Goal: Use online tool/utility: Utilize a website feature to perform a specific function

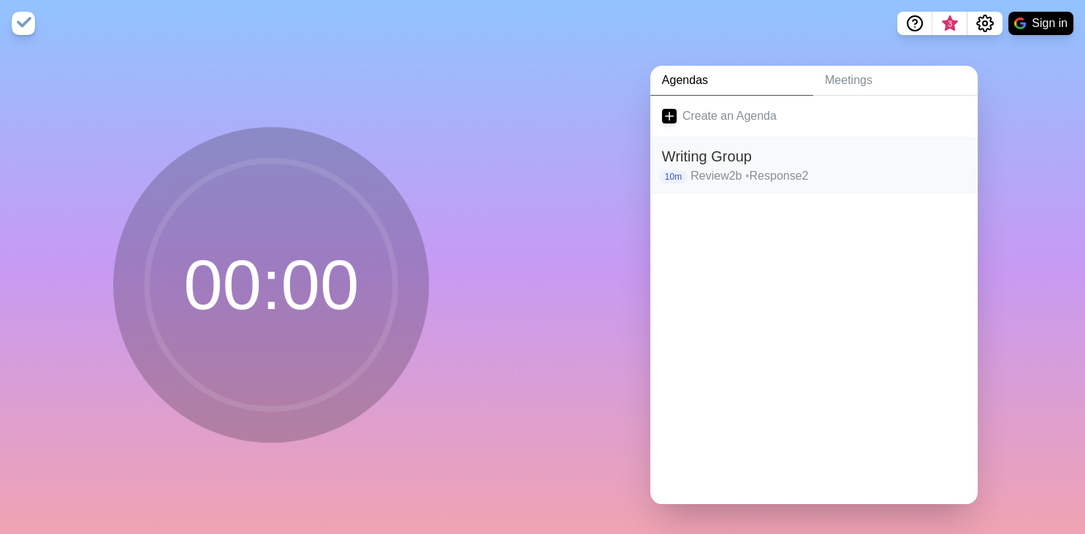
drag, startPoint x: 0, startPoint y: 0, endPoint x: 849, endPoint y: 186, distance: 868.6
click at [849, 186] on div "Writing Group 10m Review2b • Response2" at bounding box center [813, 165] width 327 height 57
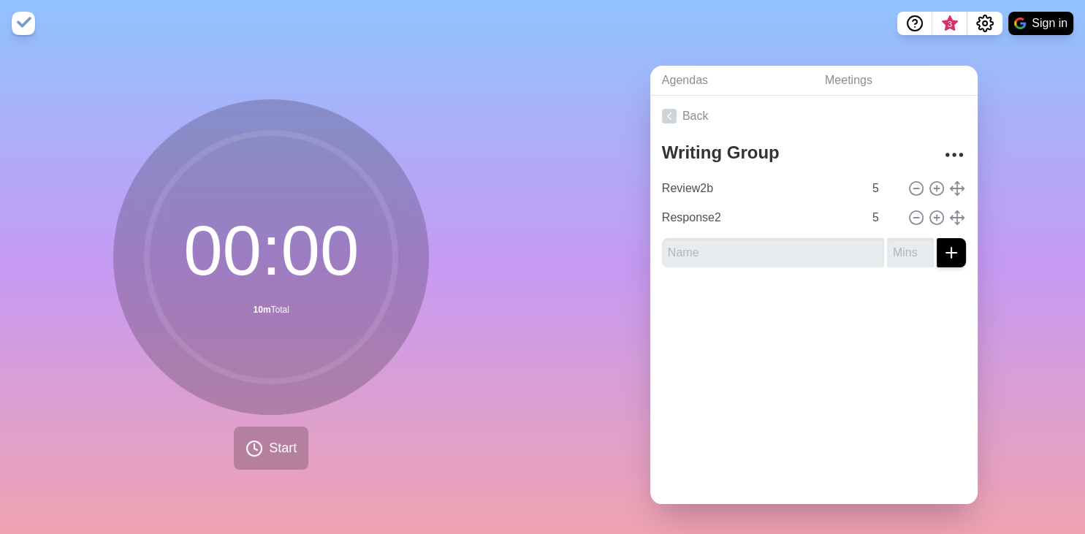
click at [542, 250] on div "00 : 00 10m Total Start" at bounding box center [271, 290] width 543 height 487
click at [265, 452] on button "Start" at bounding box center [271, 448] width 75 height 43
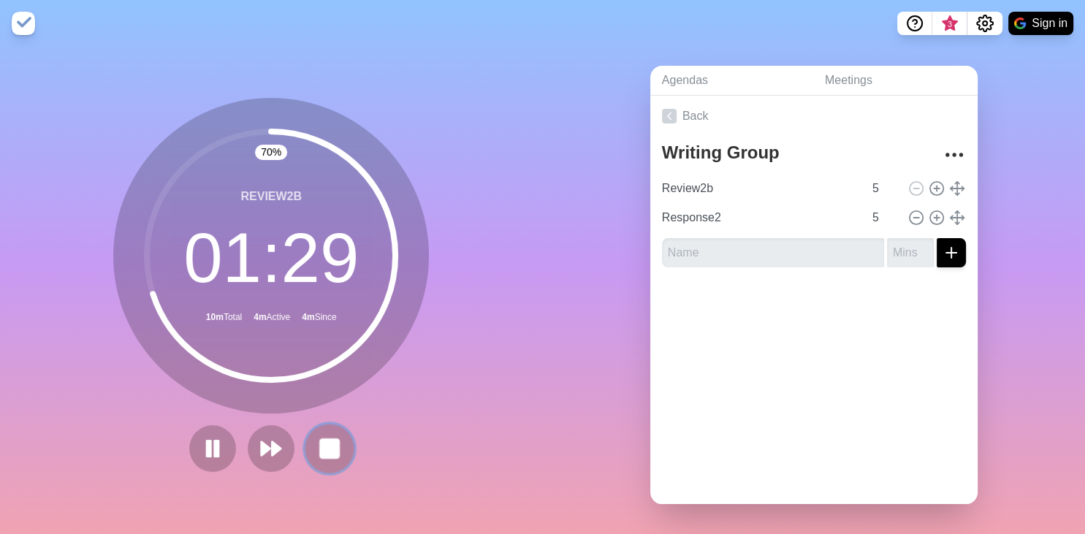
click at [324, 444] on rect at bounding box center [330, 448] width 18 height 18
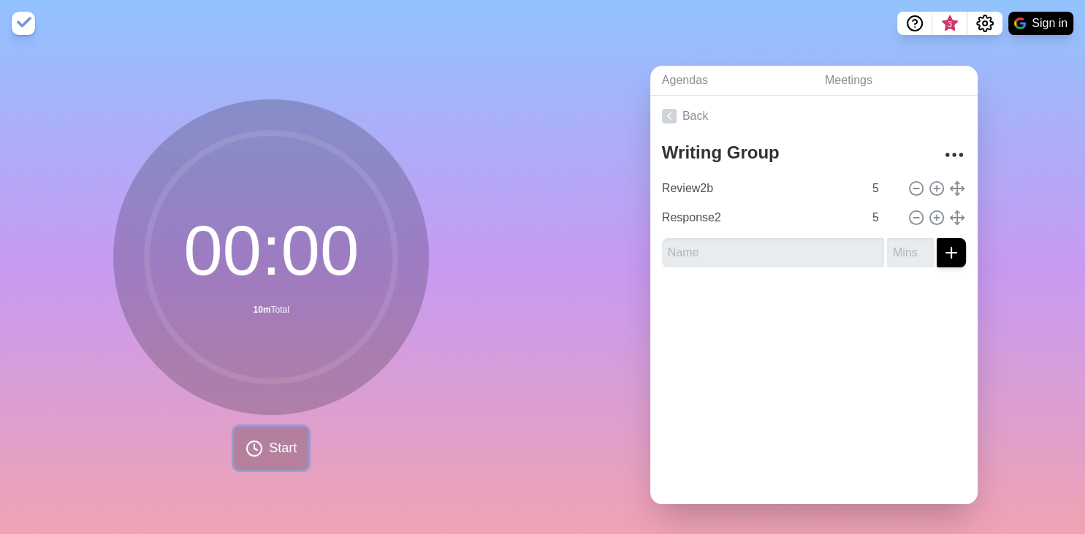
click at [268, 456] on button "Start" at bounding box center [271, 448] width 75 height 43
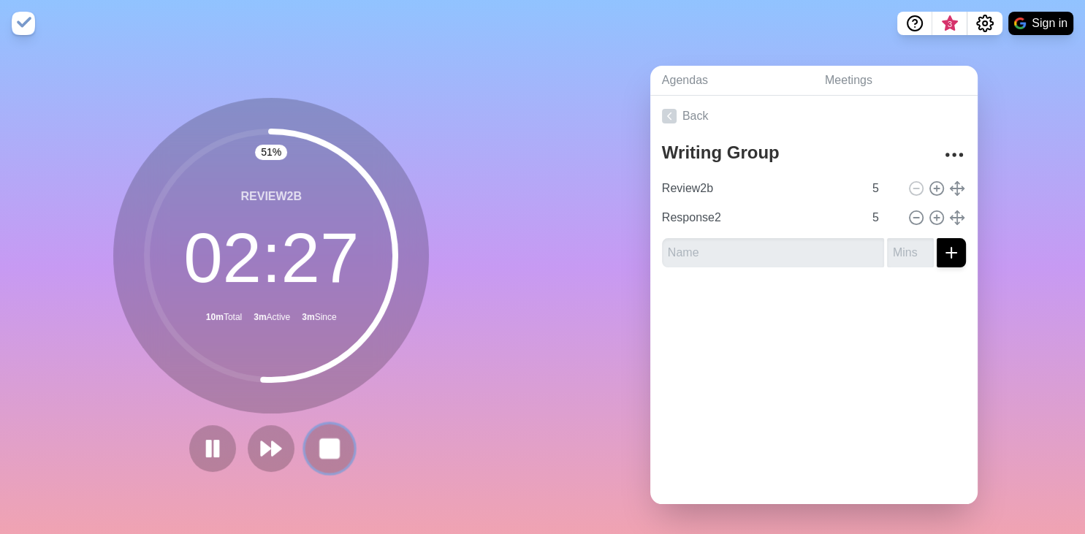
click at [335, 441] on rect at bounding box center [330, 448] width 18 height 18
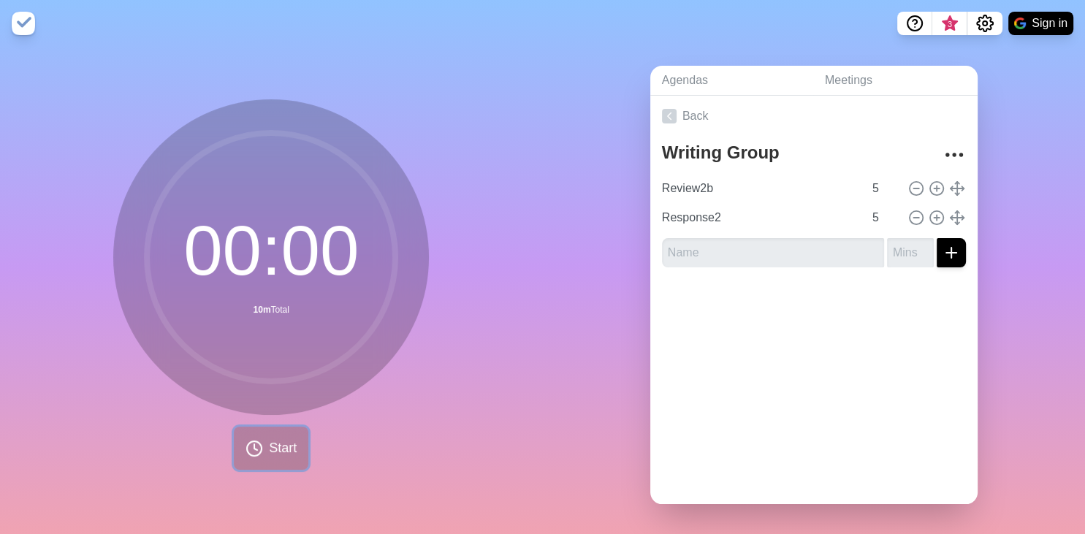
click at [282, 458] on span "Start" at bounding box center [283, 449] width 28 height 20
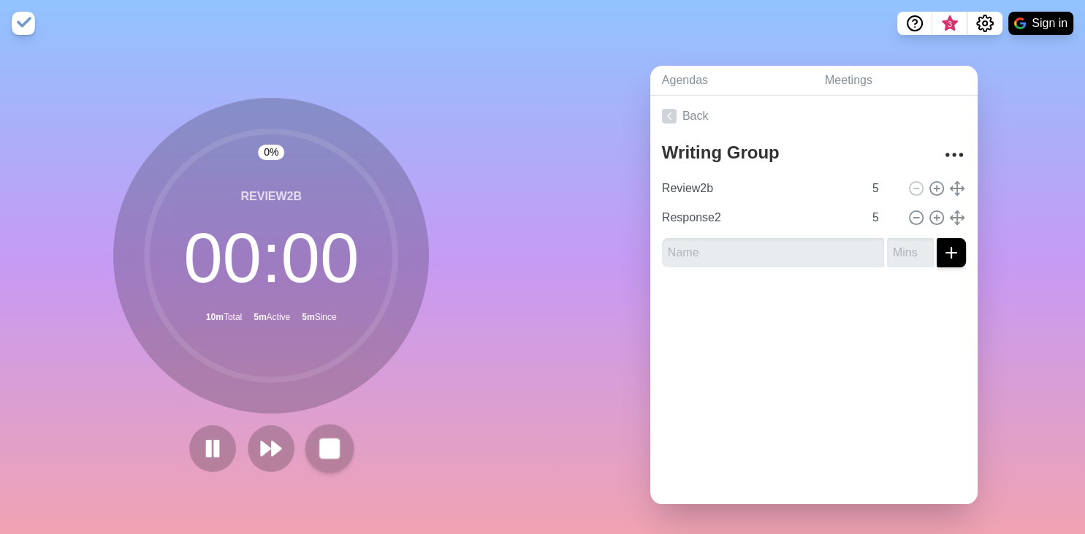
click at [335, 440] on div "0 % Review2b 00 : 00 10m Total 5m Active 5m Since" at bounding box center [271, 285] width 316 height 374
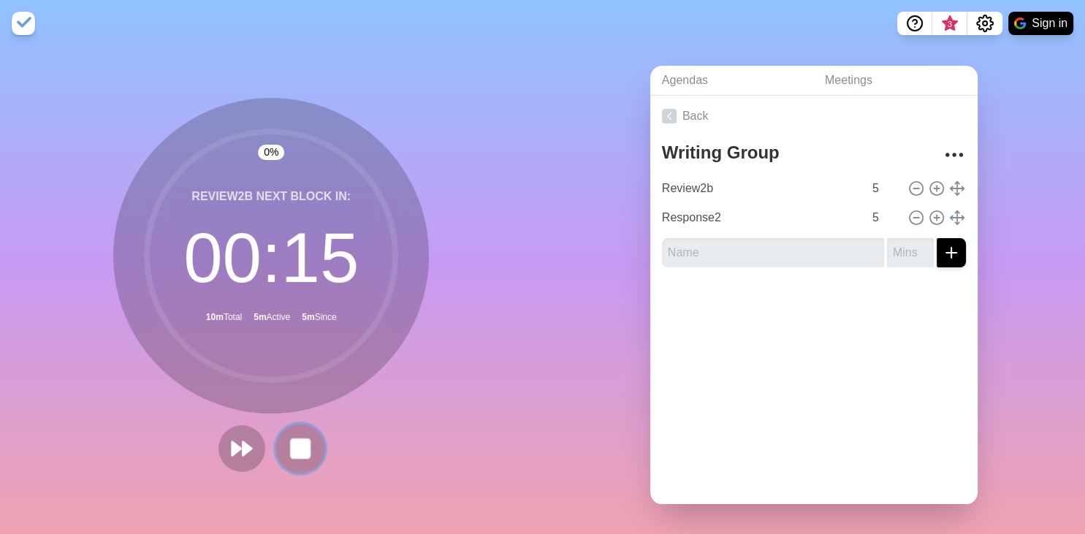
click at [312, 440] on icon at bounding box center [300, 448] width 25 height 25
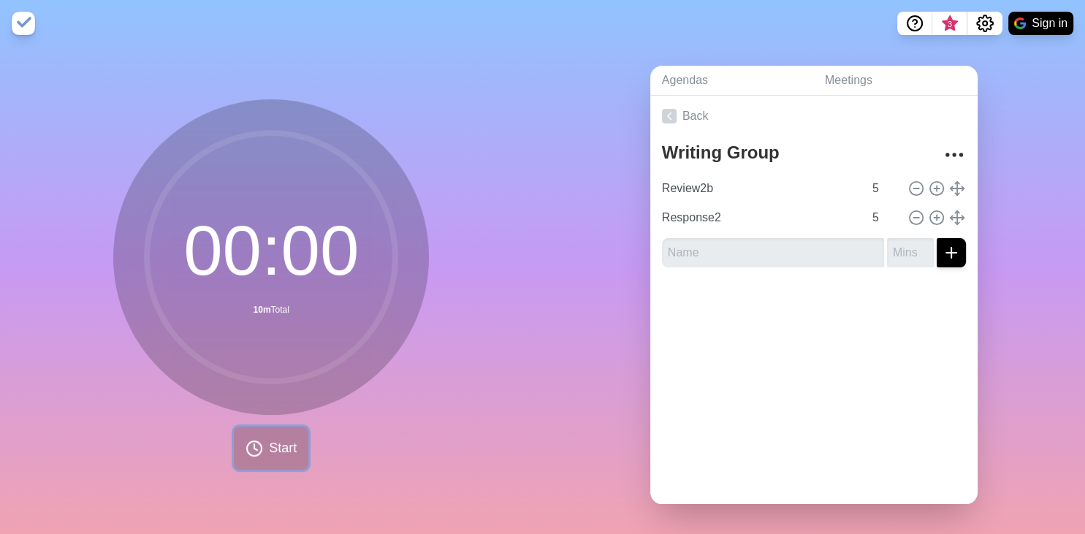
click at [291, 442] on span "Start" at bounding box center [283, 449] width 28 height 20
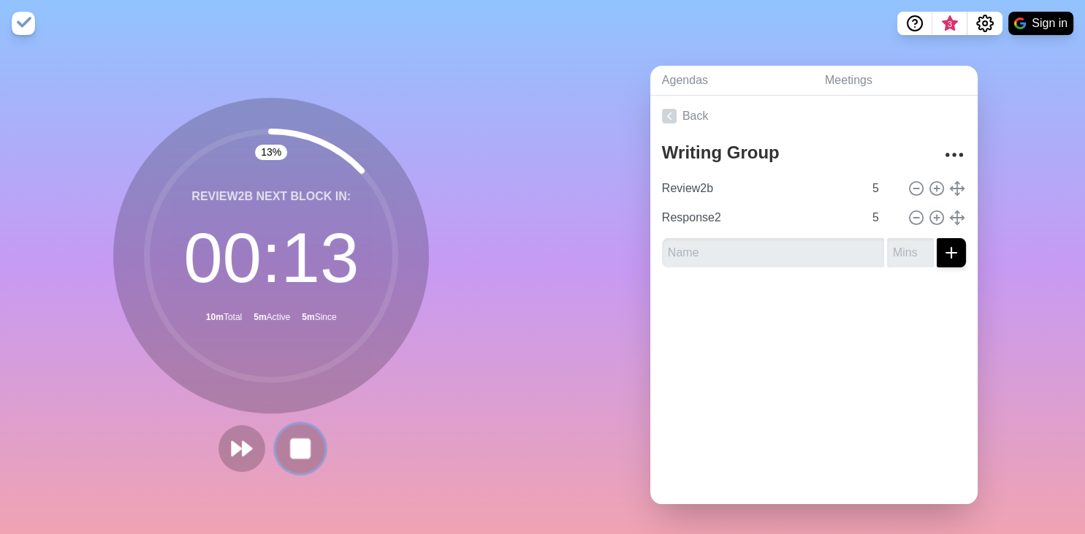
click at [295, 447] on rect at bounding box center [301, 448] width 18 height 18
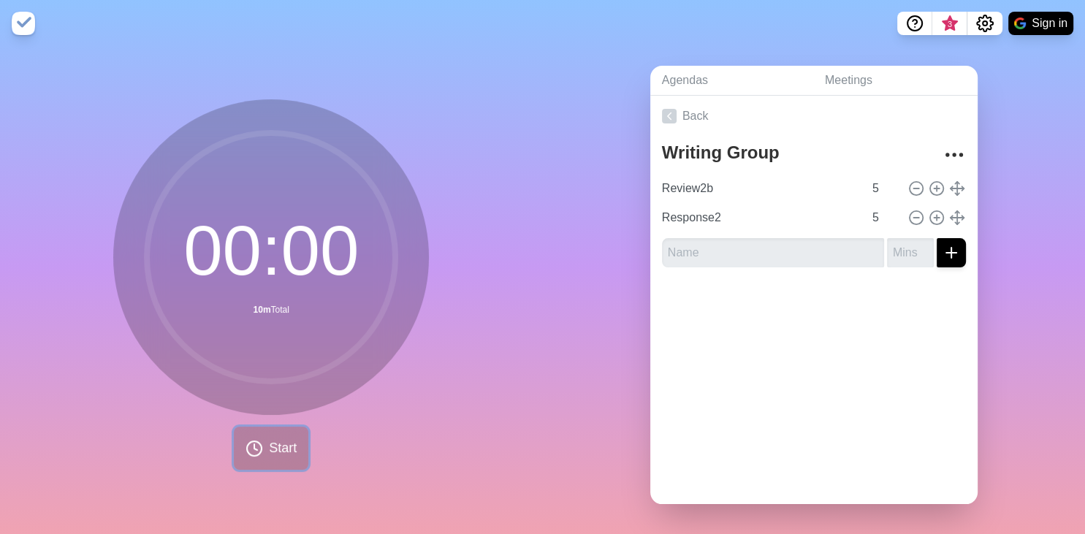
click at [295, 448] on span "Start" at bounding box center [283, 449] width 28 height 20
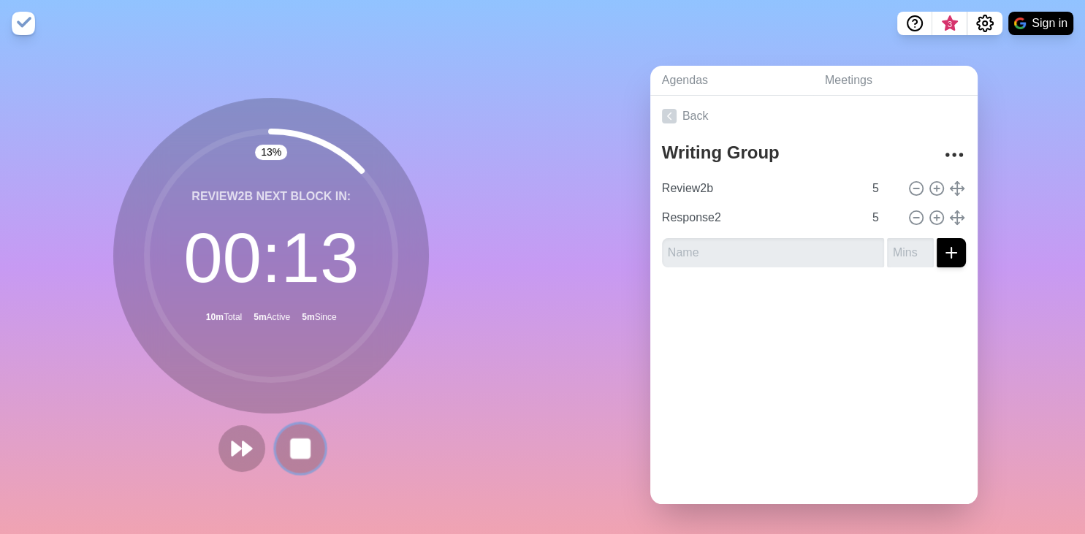
click at [303, 433] on button at bounding box center [300, 448] width 49 height 49
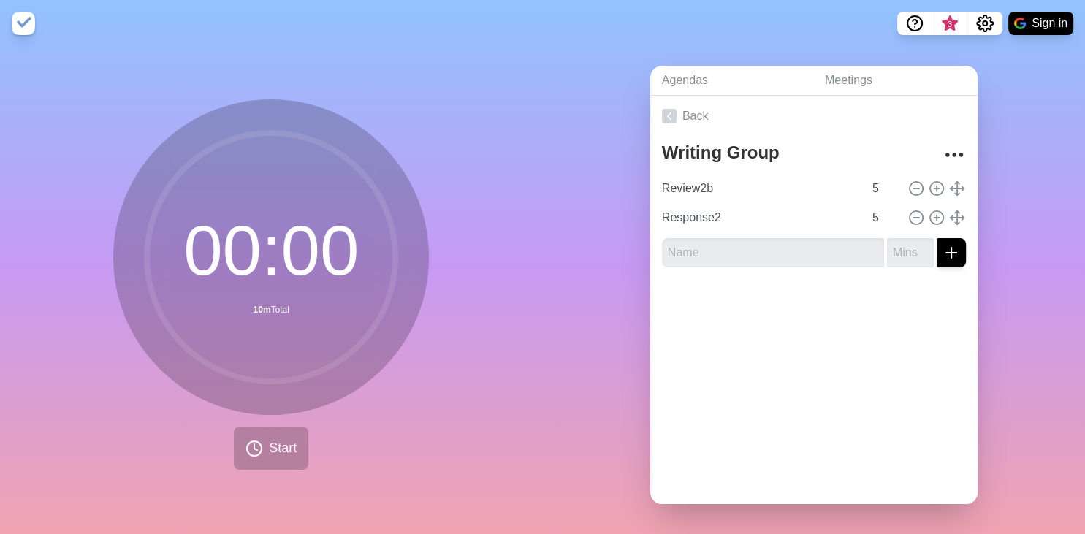
click at [308, 446] on div "00 : 00 10m Total Start" at bounding box center [271, 284] width 316 height 371
click at [297, 439] on button "Start" at bounding box center [271, 448] width 75 height 43
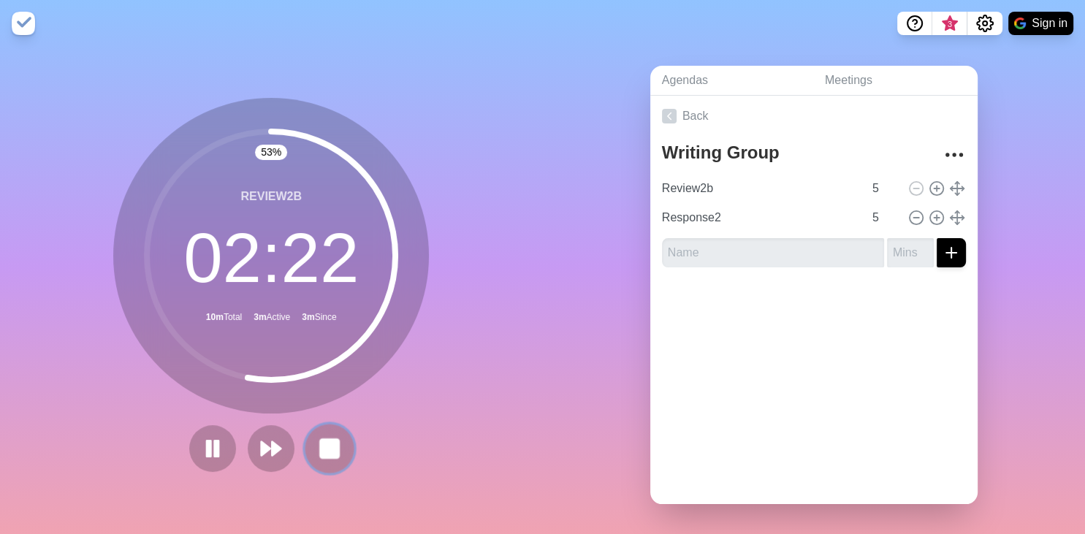
click at [335, 444] on rect at bounding box center [330, 448] width 18 height 18
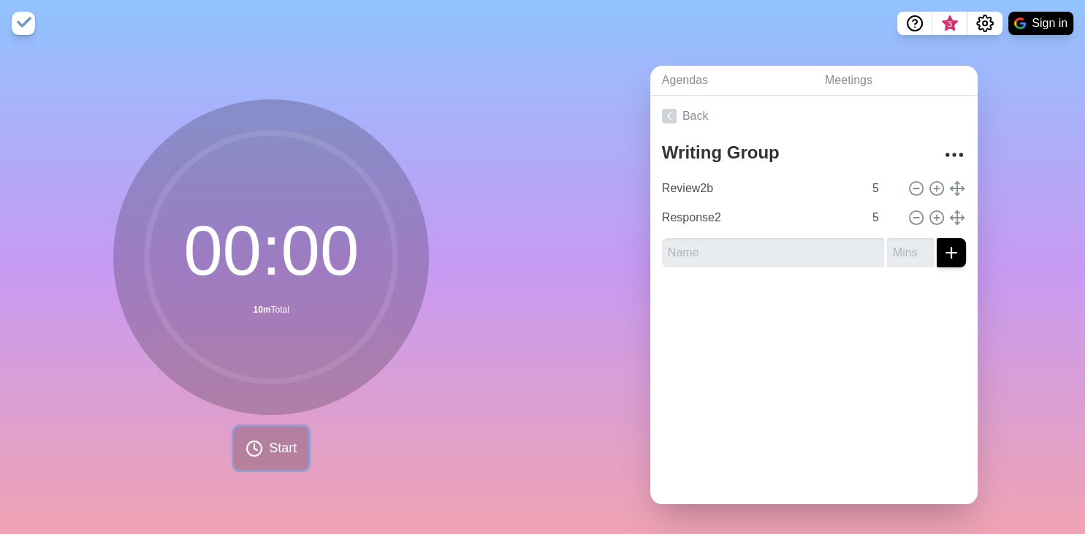
click at [265, 446] on button "Start" at bounding box center [271, 448] width 75 height 43
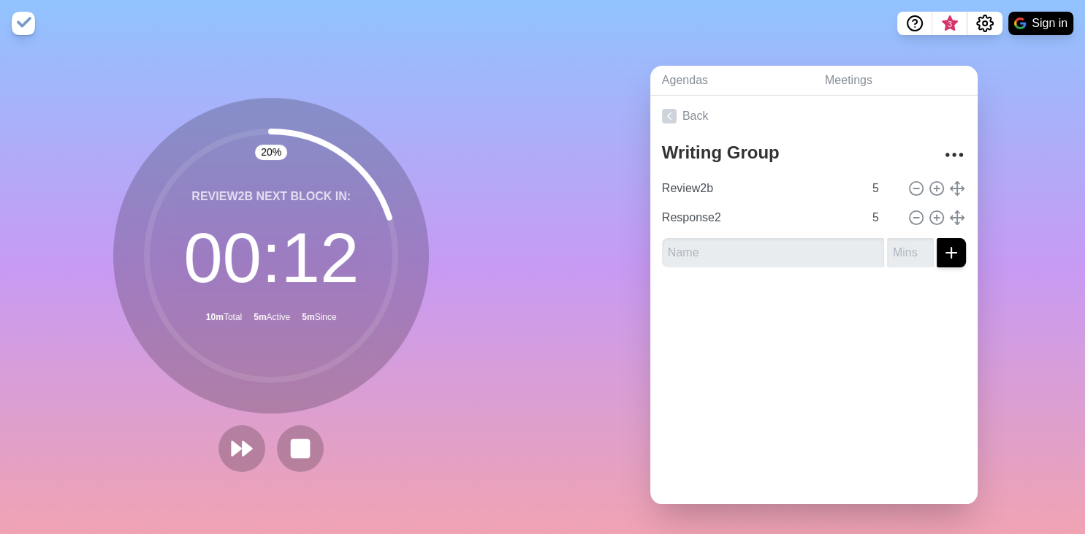
click at [323, 443] on div at bounding box center [271, 448] width 117 height 47
click at [312, 443] on icon at bounding box center [300, 448] width 25 height 25
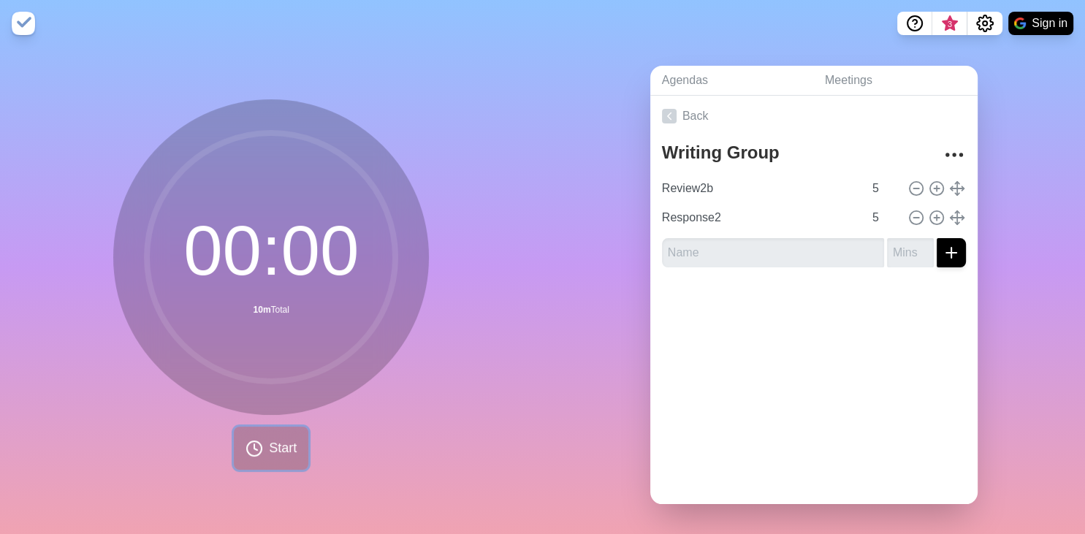
click at [295, 445] on span "Start" at bounding box center [283, 449] width 28 height 20
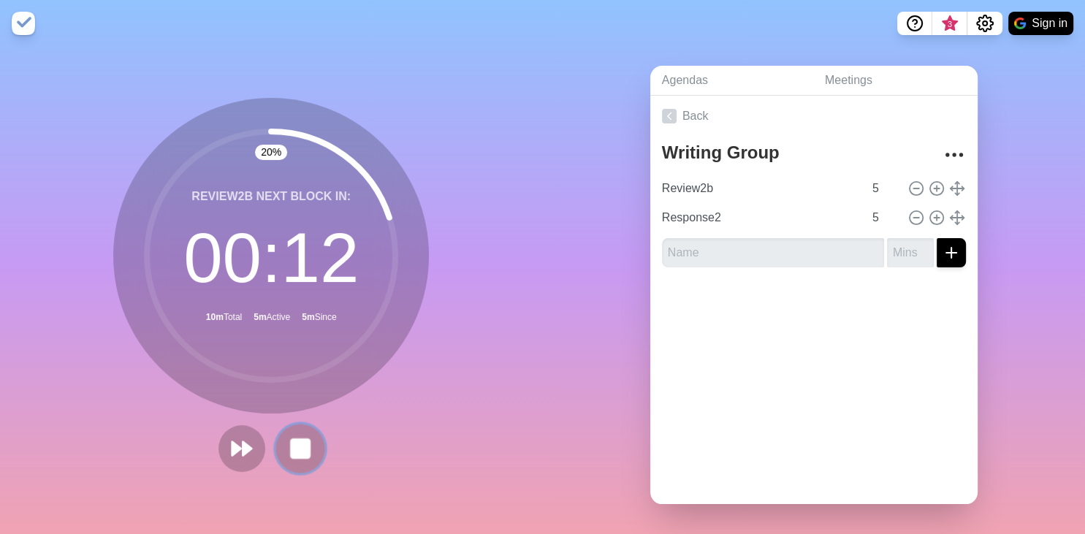
click at [292, 436] on button at bounding box center [300, 448] width 49 height 49
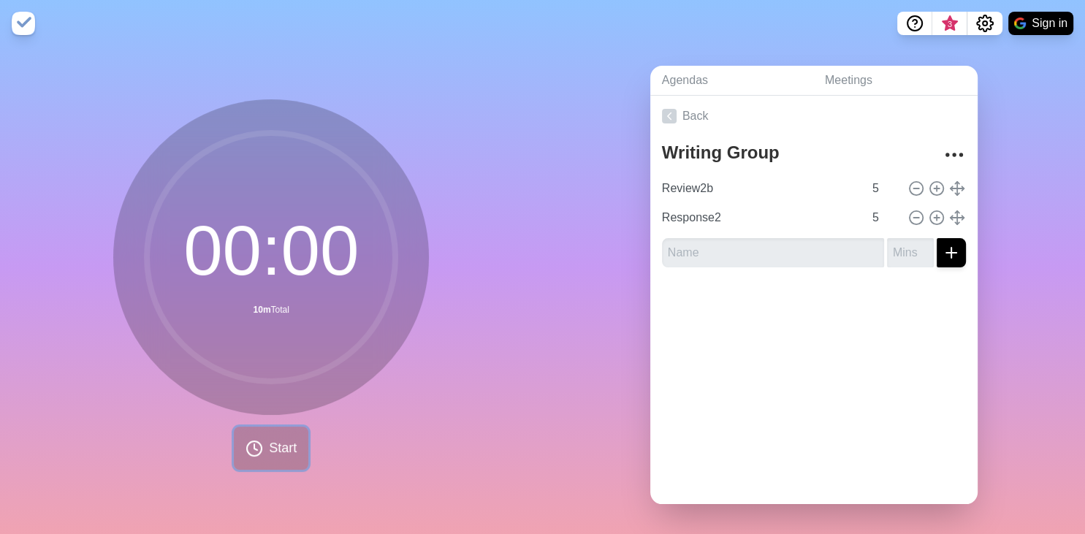
click at [292, 435] on button "Start" at bounding box center [271, 448] width 75 height 43
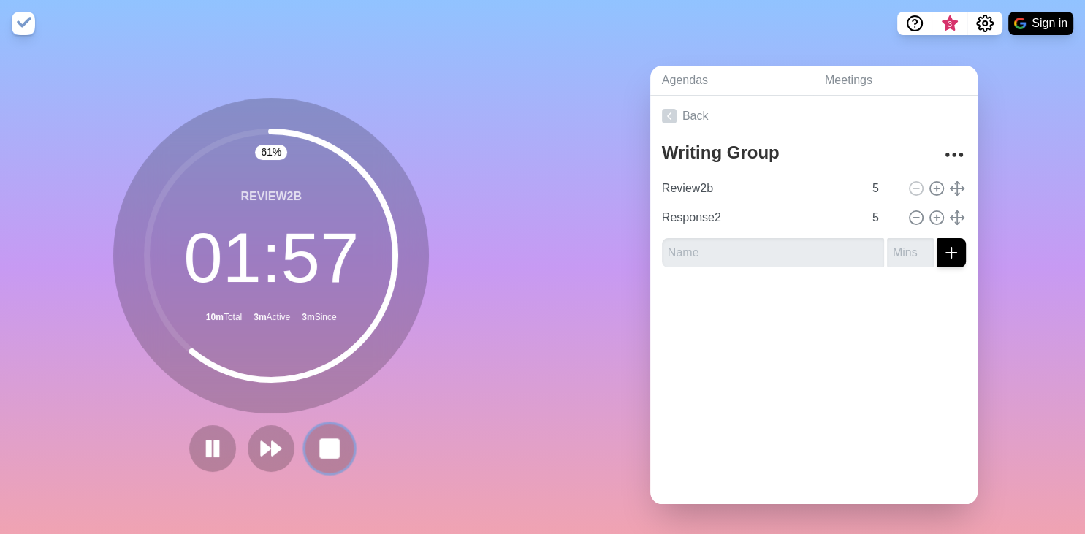
click at [323, 445] on rect at bounding box center [330, 448] width 18 height 18
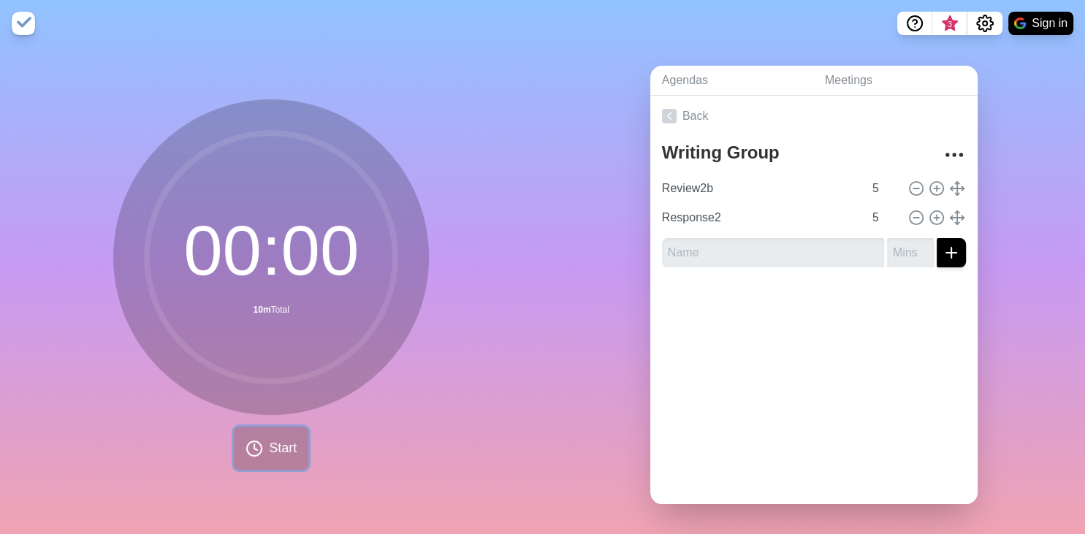
click at [284, 431] on button "Start" at bounding box center [271, 448] width 75 height 43
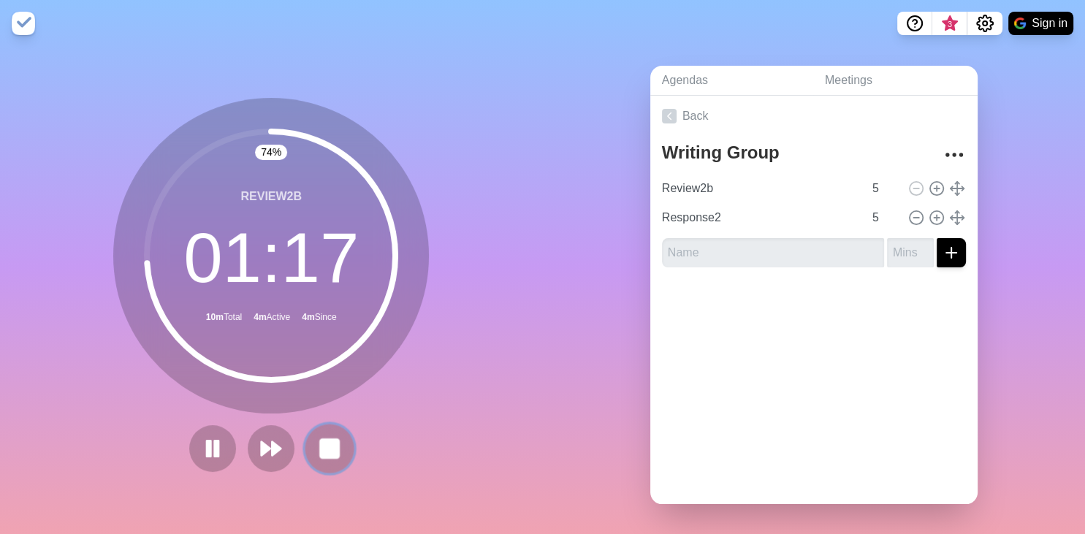
click at [348, 446] on button at bounding box center [330, 448] width 49 height 49
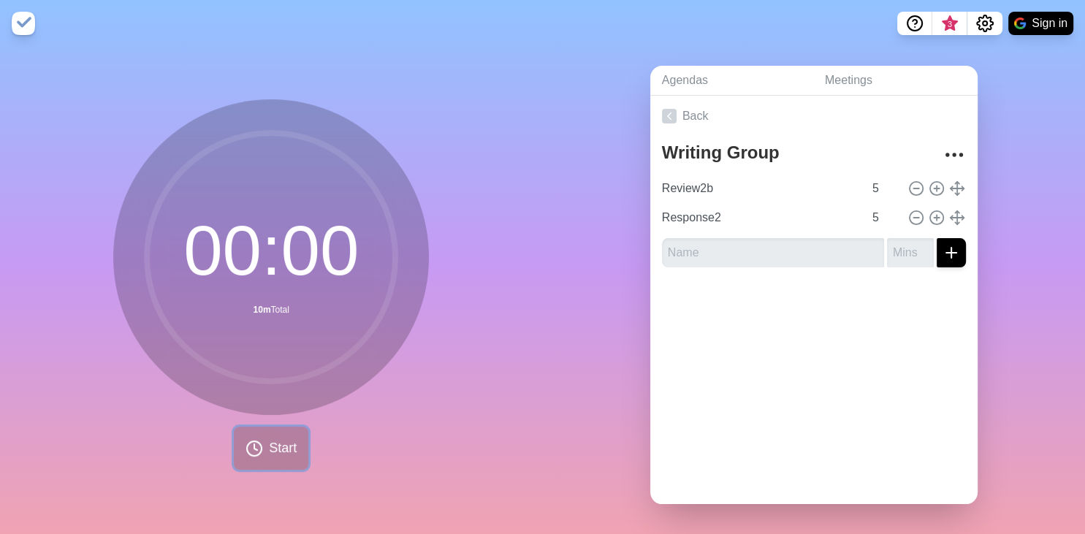
click at [294, 452] on span "Start" at bounding box center [283, 449] width 28 height 20
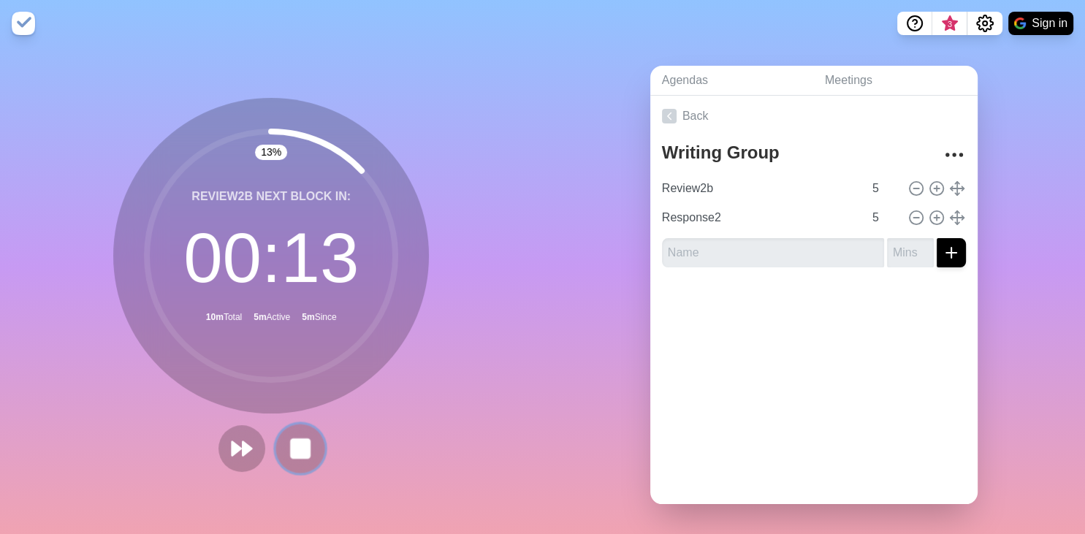
click at [293, 461] on button at bounding box center [300, 448] width 49 height 49
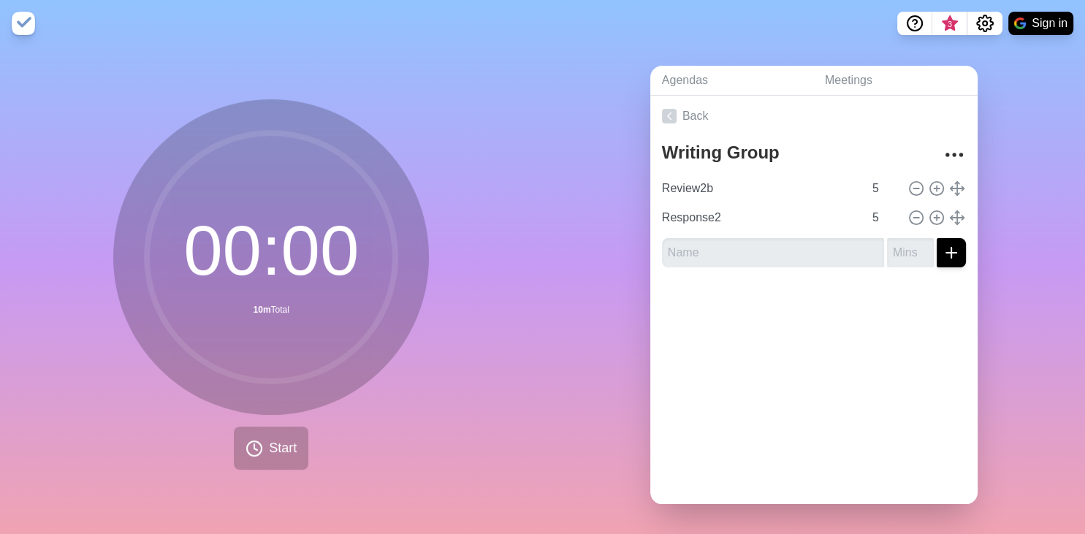
click at [526, 276] on div "00 : 00 10m Total Start" at bounding box center [271, 290] width 543 height 487
click at [276, 453] on span "Start" at bounding box center [283, 449] width 28 height 20
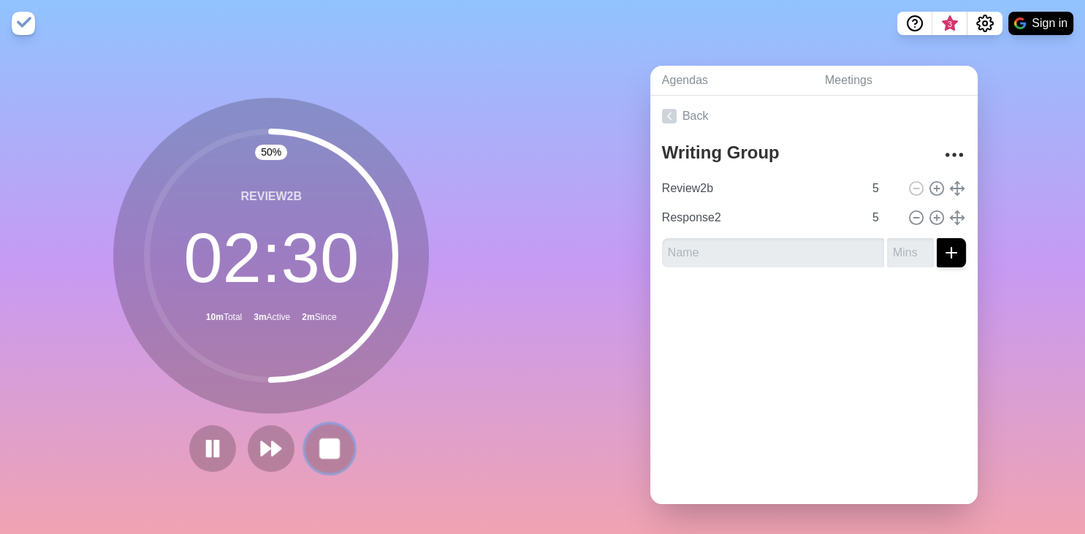
click at [315, 440] on button at bounding box center [330, 448] width 49 height 49
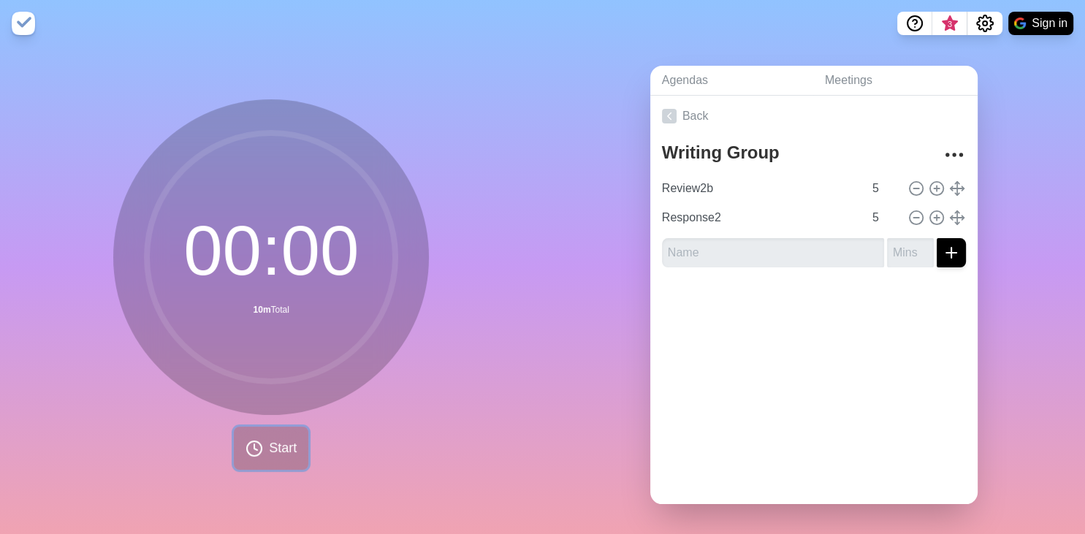
click at [292, 448] on span "Start" at bounding box center [283, 449] width 28 height 20
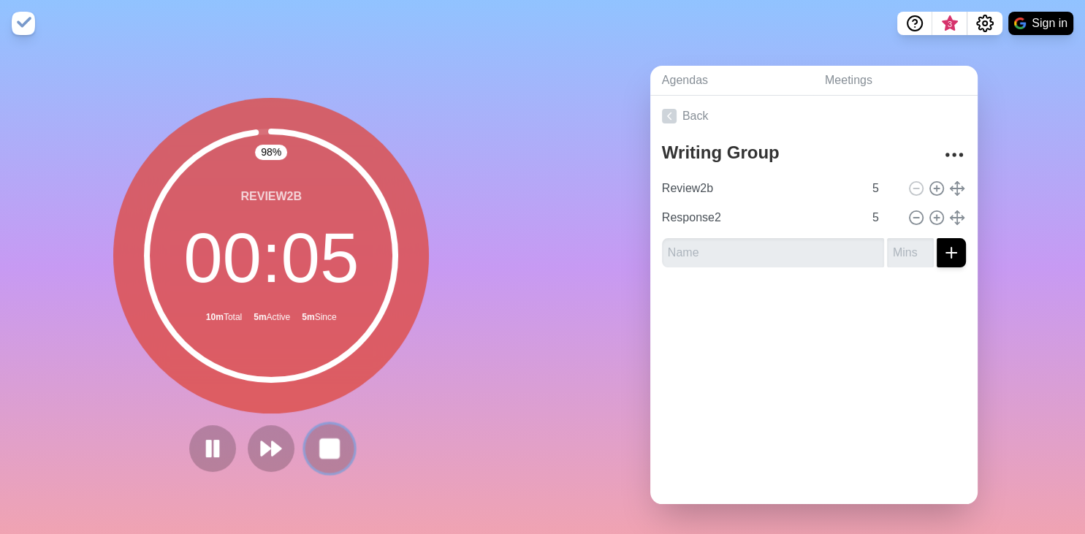
click at [346, 442] on button at bounding box center [330, 448] width 49 height 49
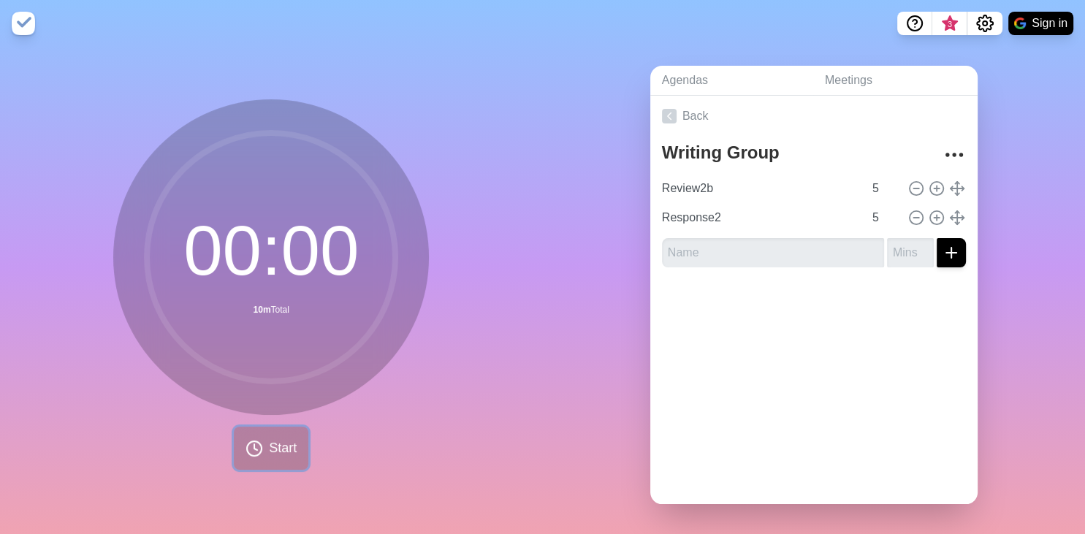
click at [275, 434] on button "Start" at bounding box center [271, 448] width 75 height 43
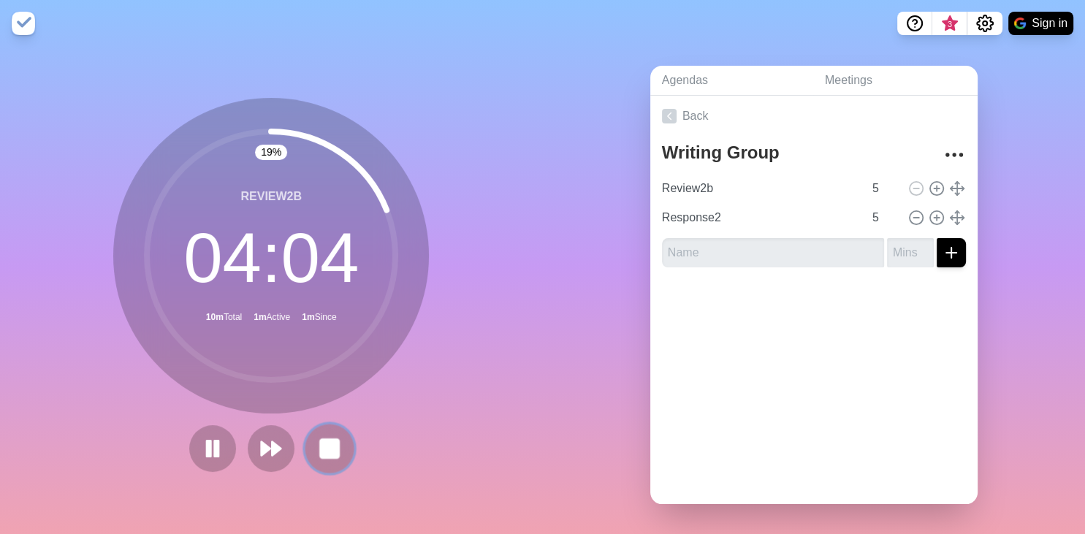
click at [327, 449] on rect at bounding box center [330, 448] width 18 height 18
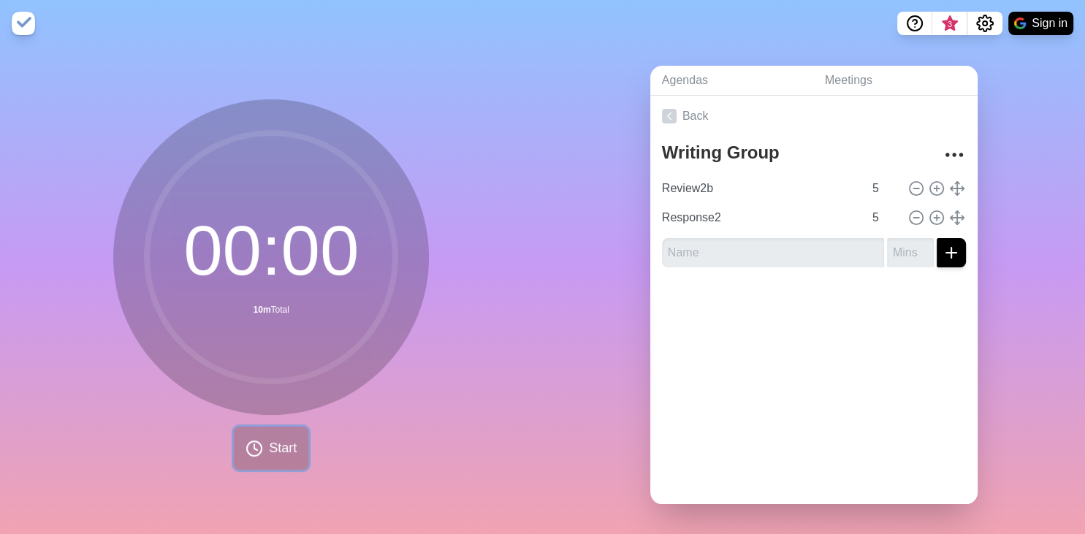
click at [289, 444] on span "Start" at bounding box center [283, 449] width 28 height 20
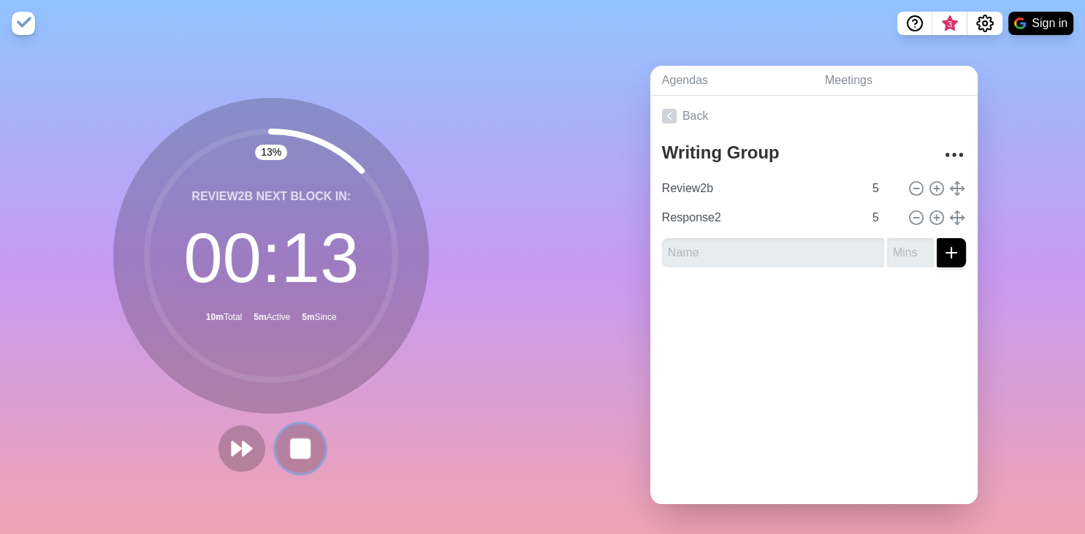
click at [294, 452] on rect at bounding box center [301, 448] width 18 height 18
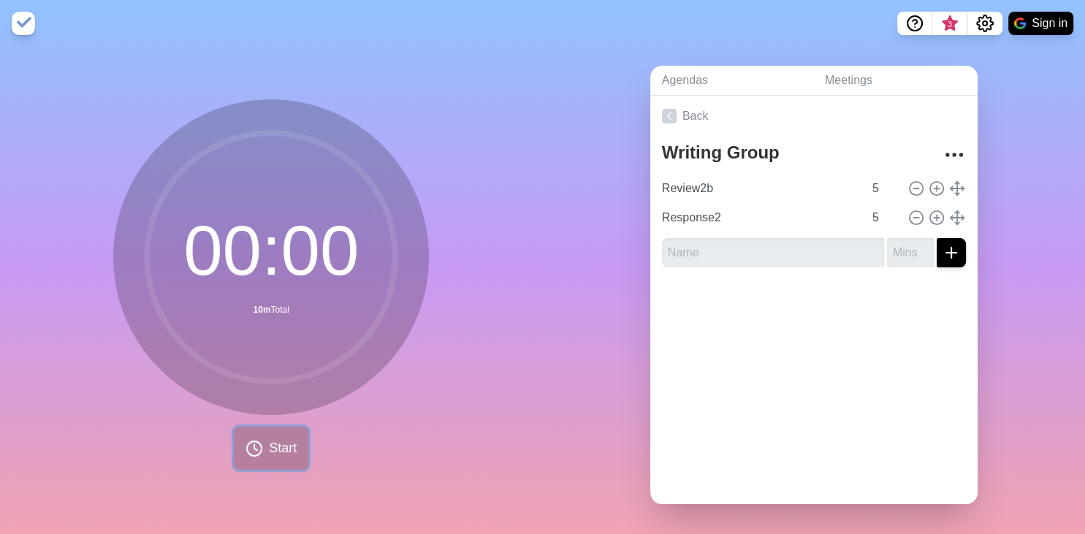
click at [274, 455] on span "Start" at bounding box center [283, 449] width 28 height 20
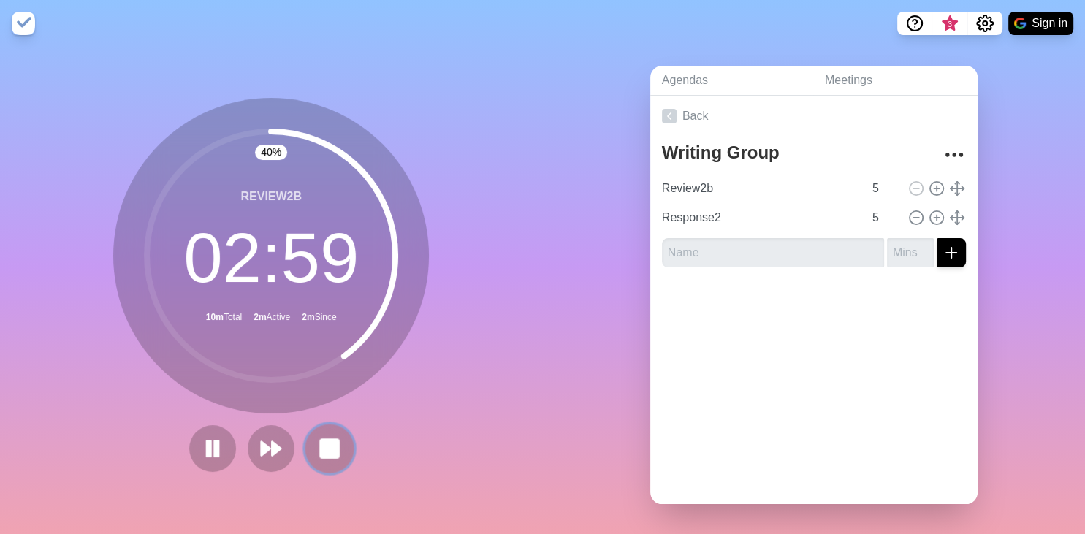
click at [327, 437] on icon at bounding box center [329, 448] width 25 height 25
